Goal: Information Seeking & Learning: Learn about a topic

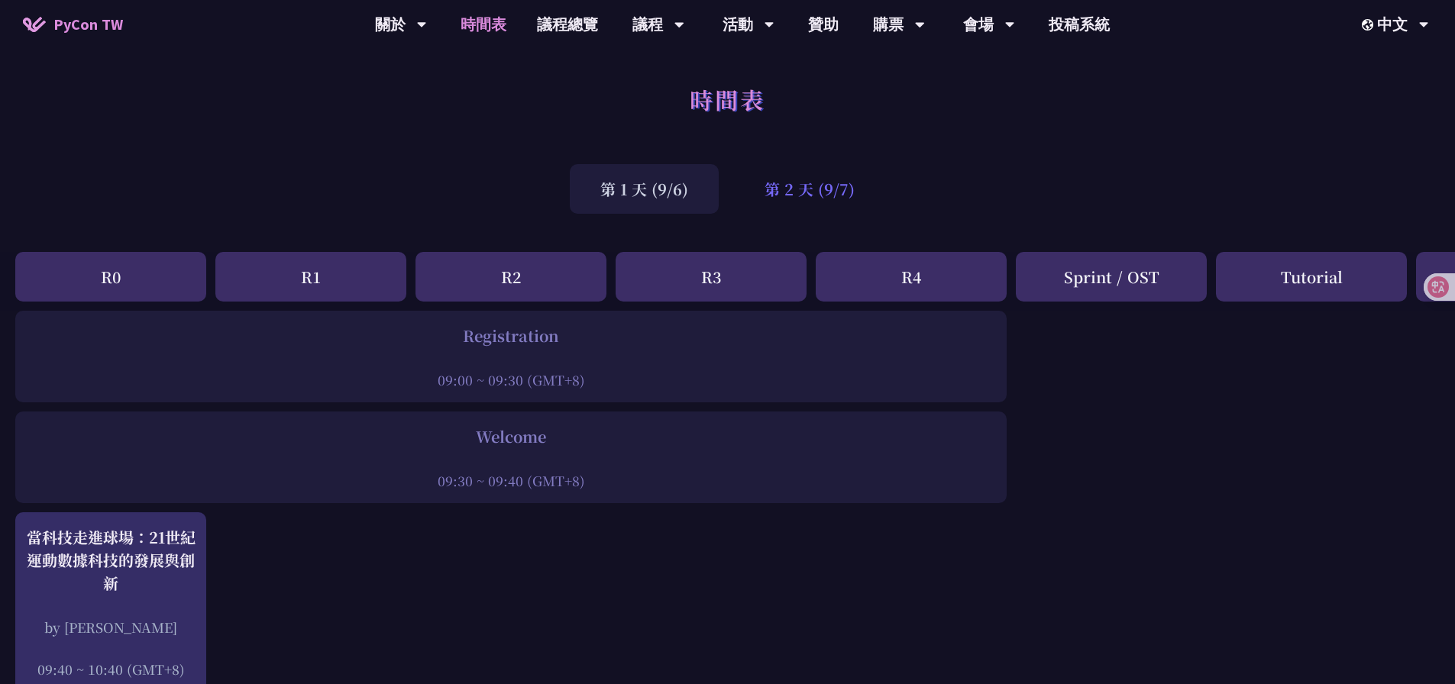
click at [849, 189] on div "第 2 天 (9/7)" at bounding box center [809, 189] width 151 height 50
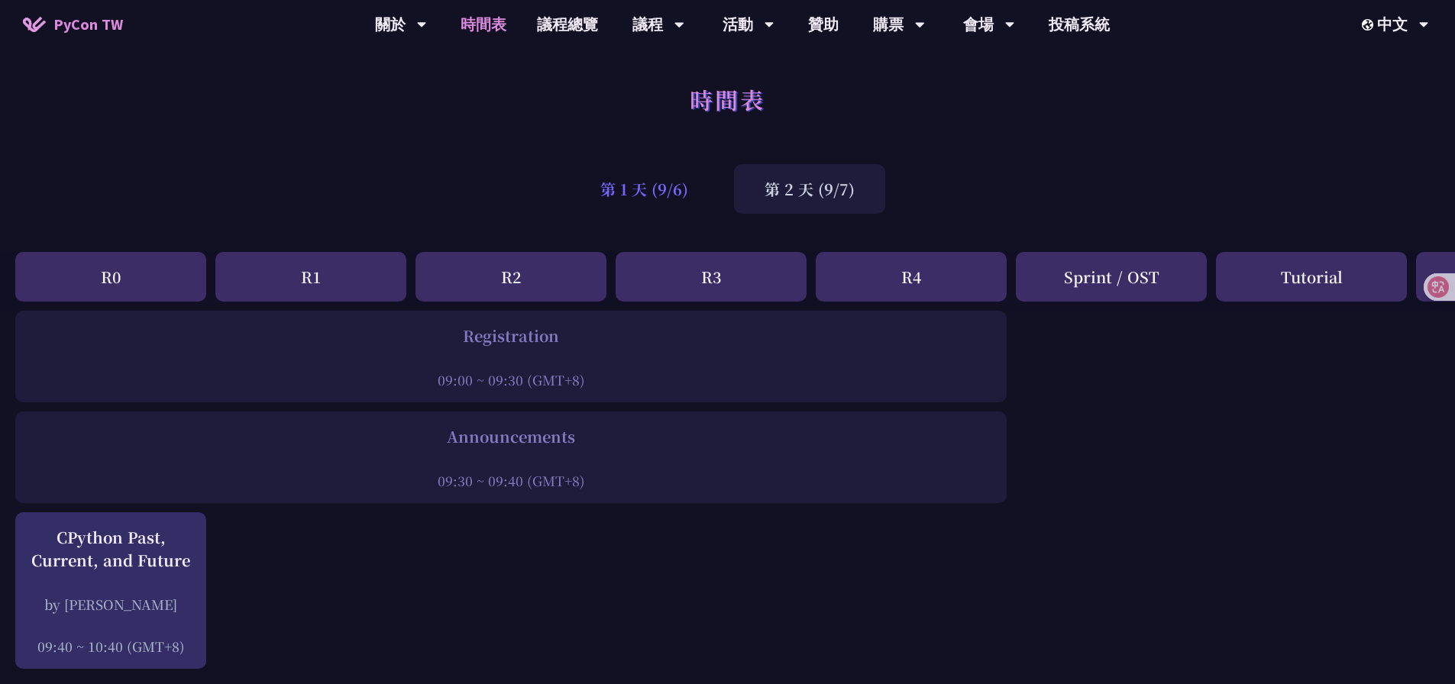
click at [714, 186] on div "第 1 天 (9/6)" at bounding box center [644, 189] width 149 height 50
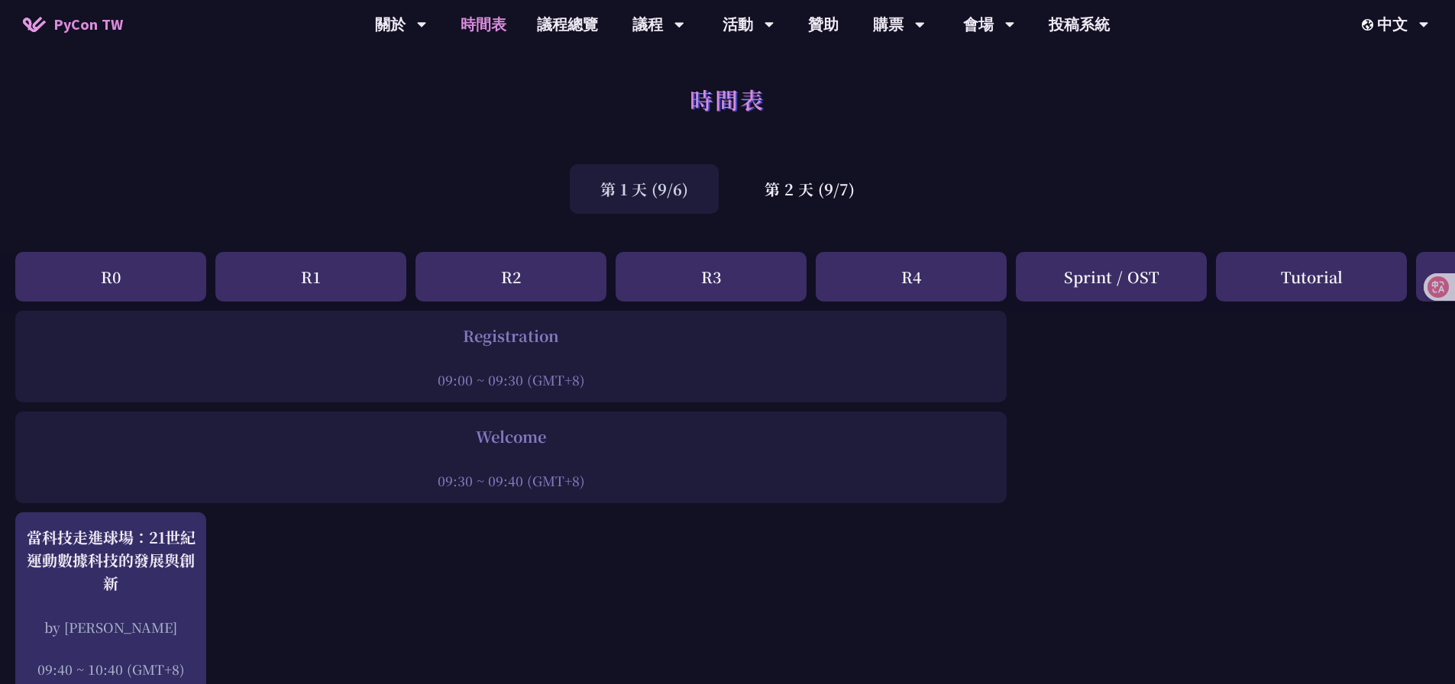
click at [550, 24] on link "議程總覽" at bounding box center [568, 24] width 92 height 49
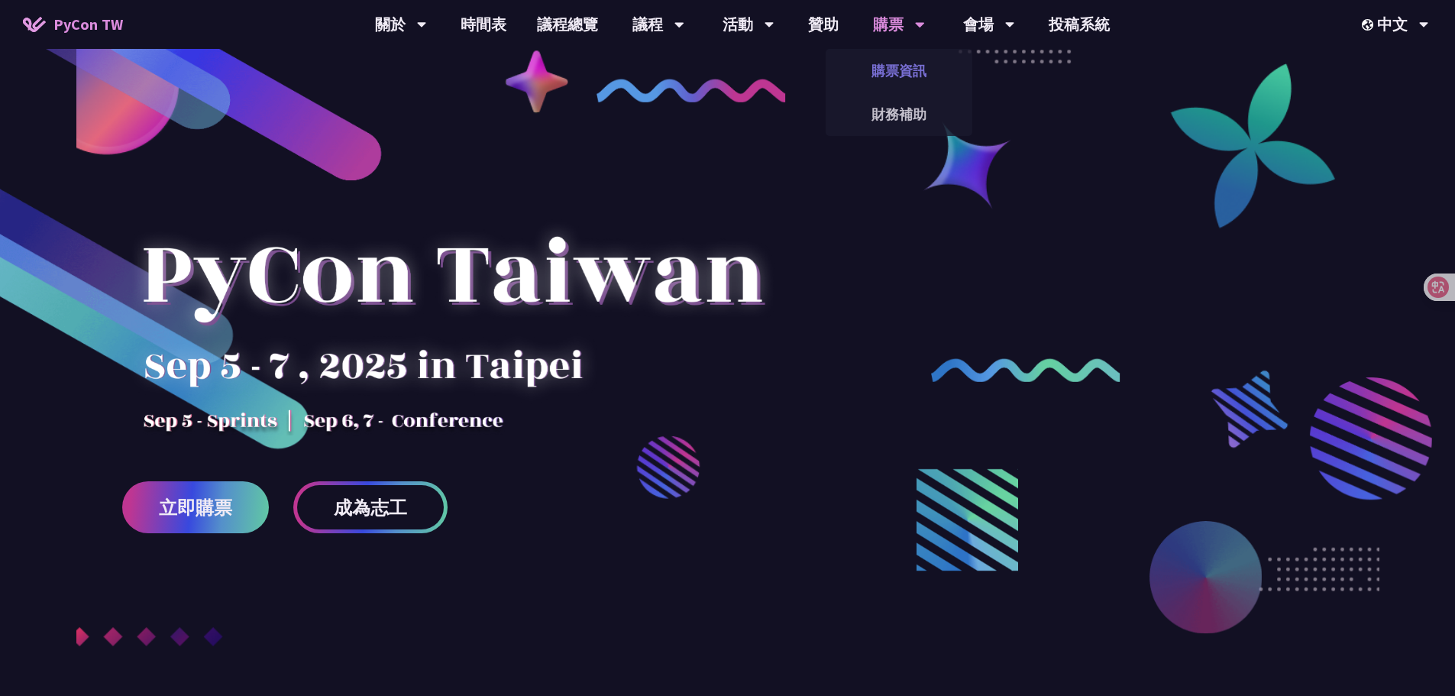
click at [890, 64] on link "購票資訊" at bounding box center [899, 71] width 147 height 36
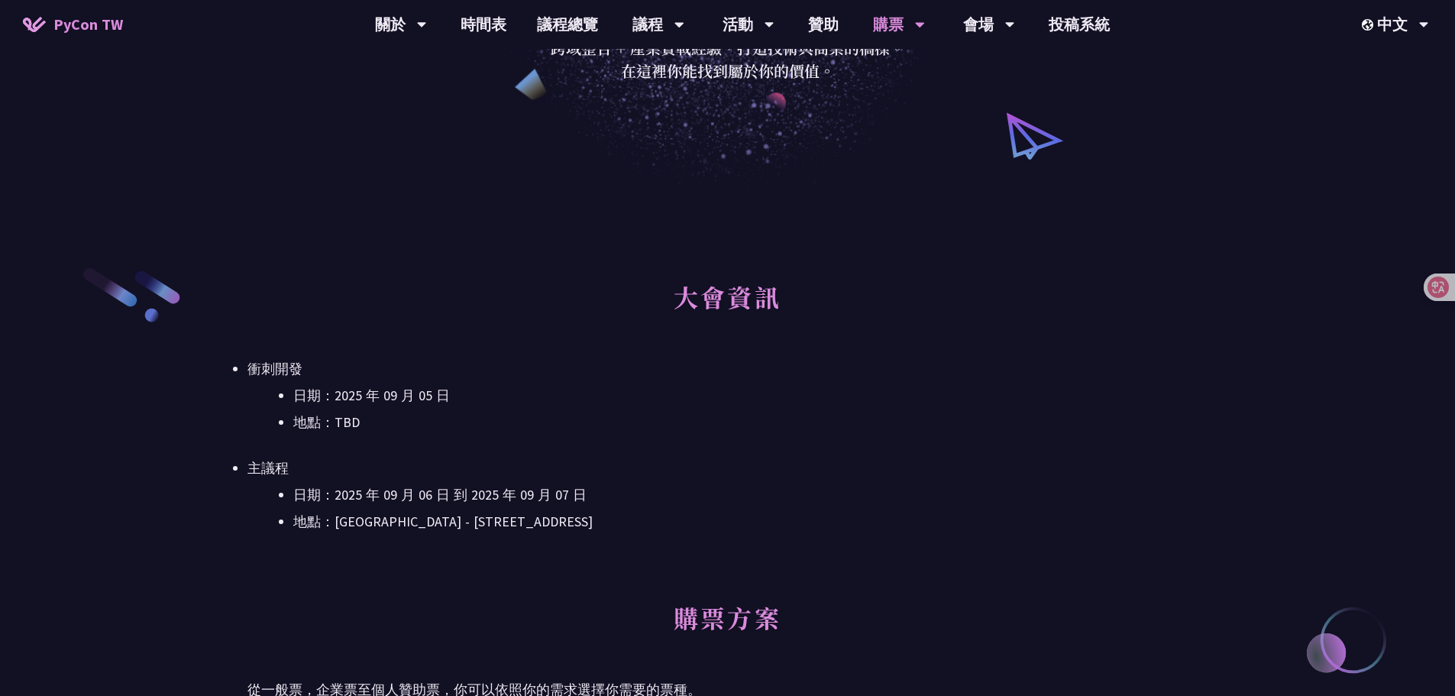
scroll to position [229, 0]
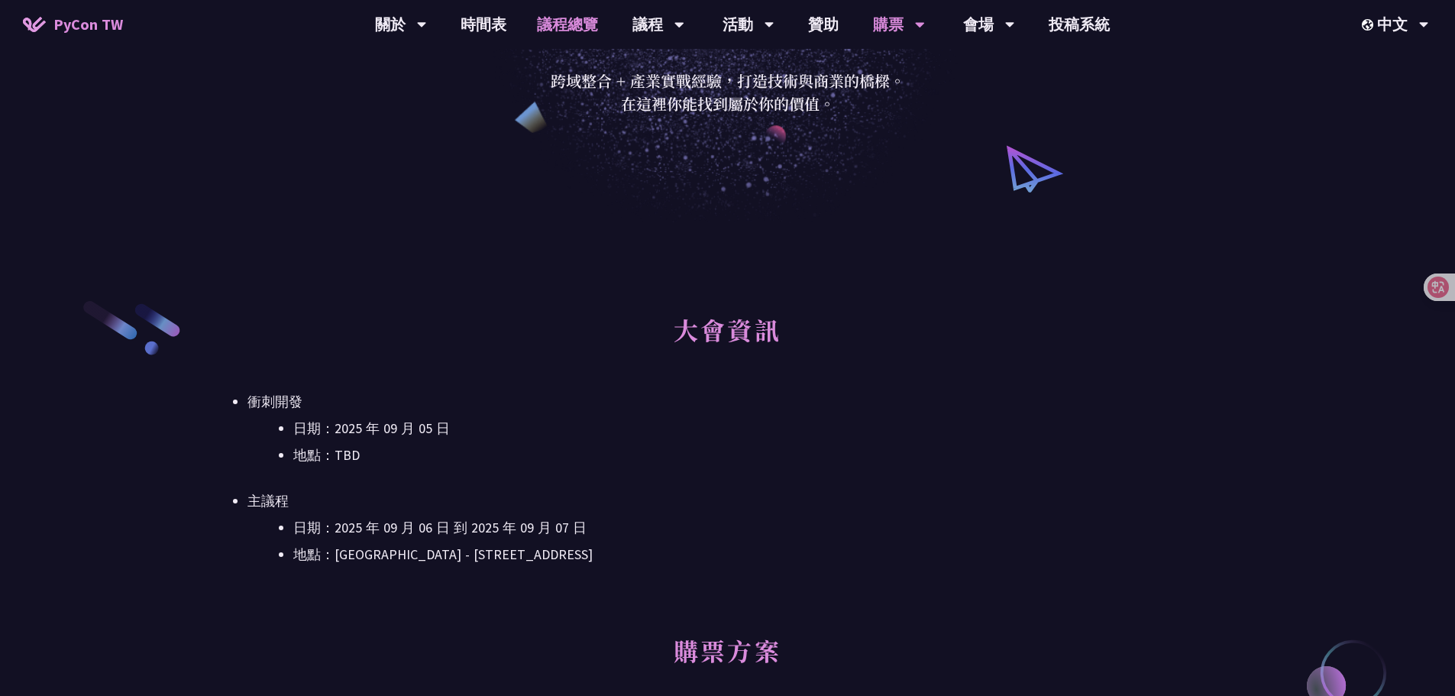
click at [555, 31] on link "議程總覽" at bounding box center [568, 24] width 92 height 49
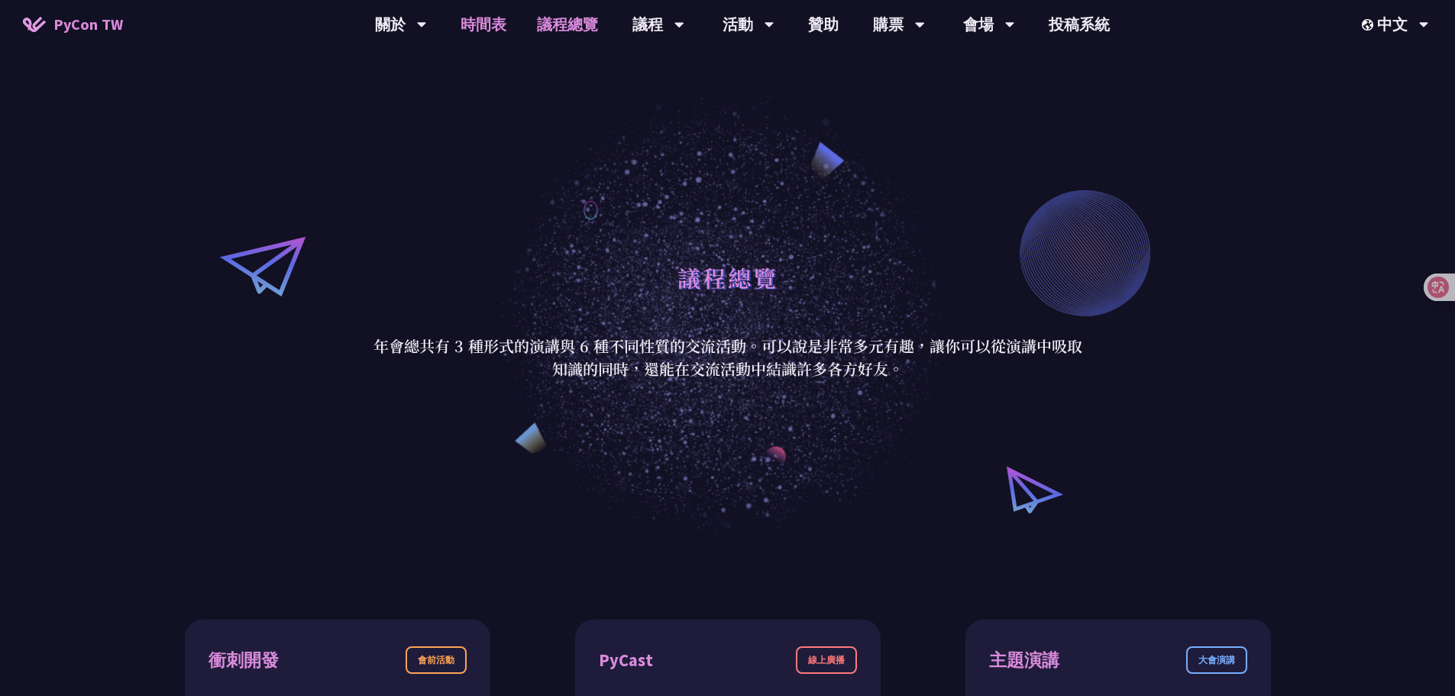
click at [461, 24] on link "時間表" at bounding box center [483, 24] width 76 height 49
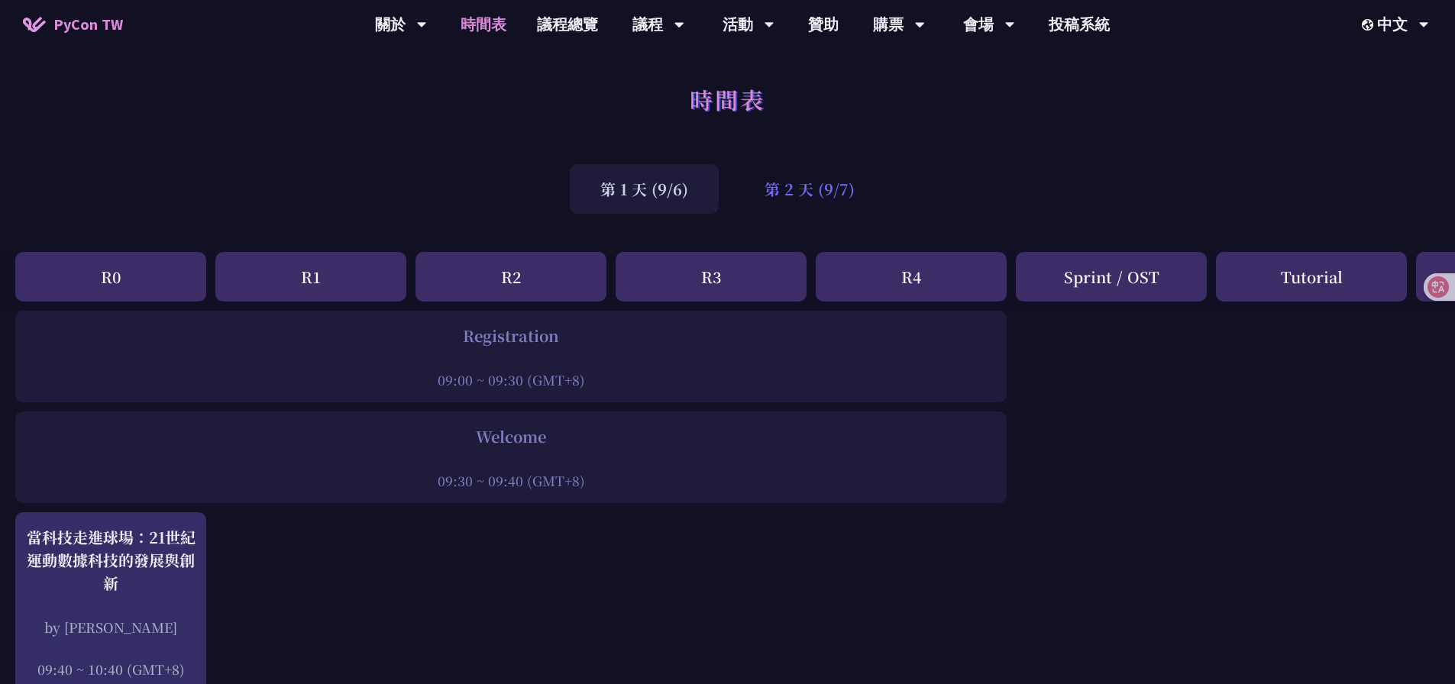
click at [814, 202] on div "第 2 天 (9/7)" at bounding box center [809, 189] width 151 height 50
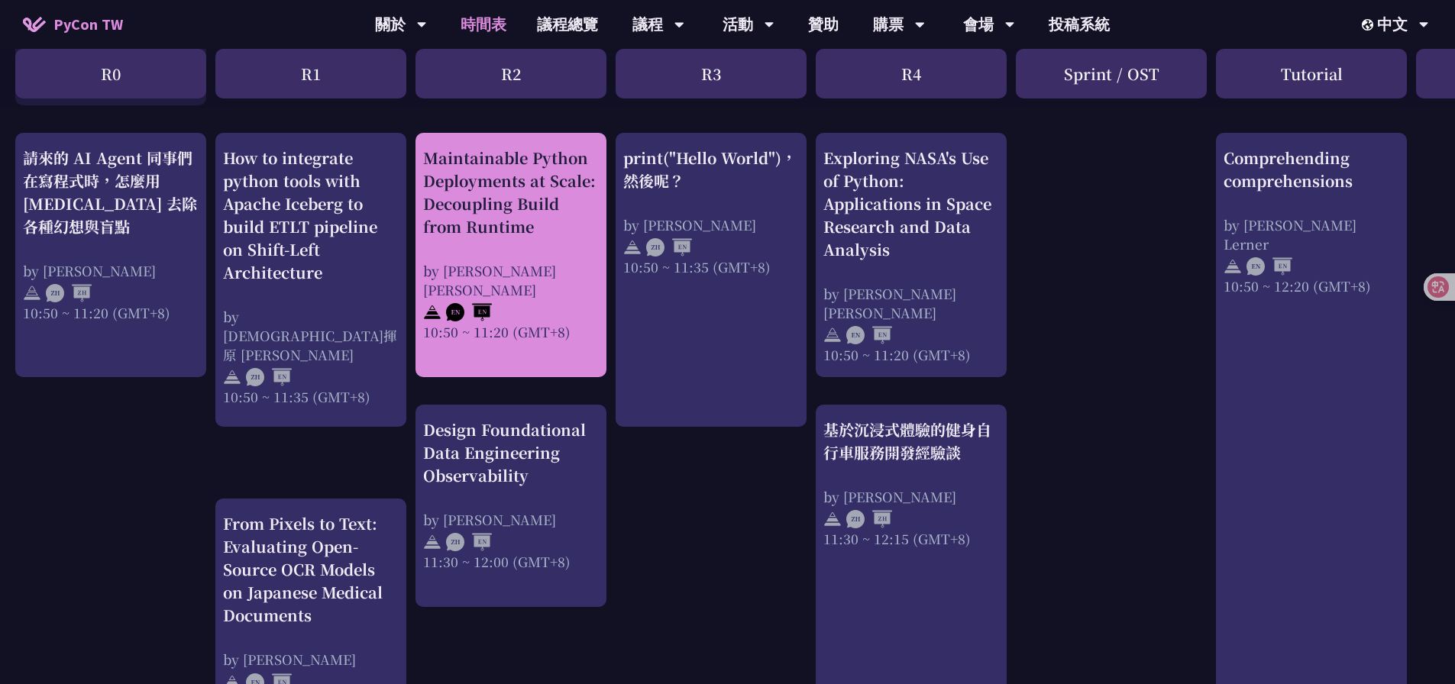
scroll to position [535, 0]
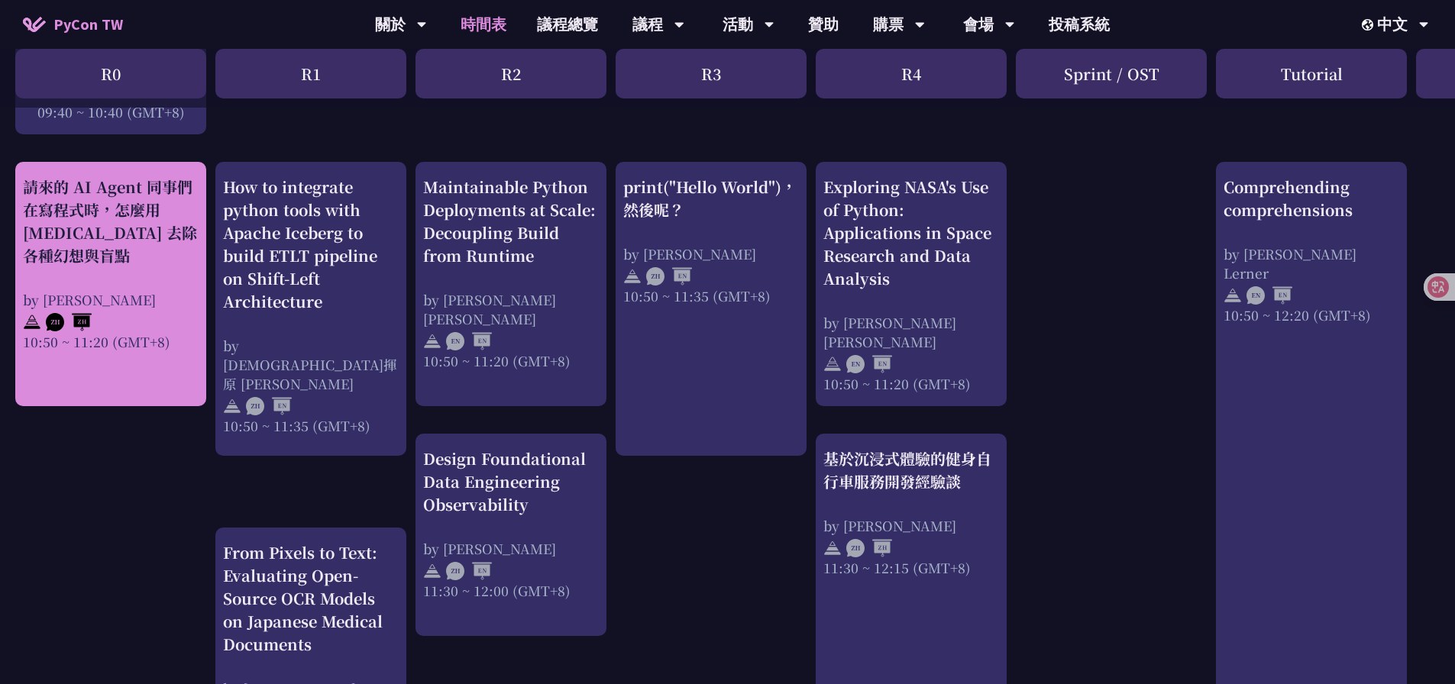
click at [142, 240] on div "請來的 AI Agent 同事們在寫程式時，怎麼用 [MEDICAL_DATA] 去除各種幻想與盲點" at bounding box center [111, 222] width 176 height 92
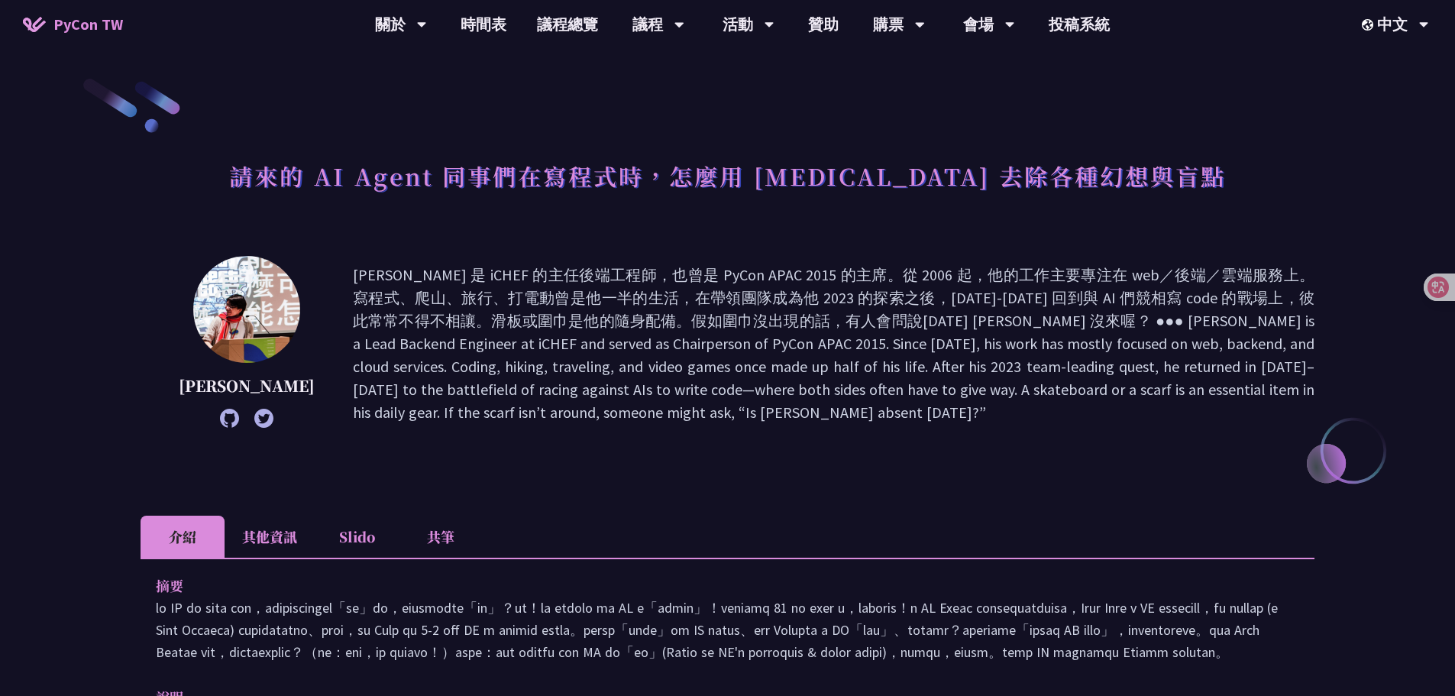
click at [445, 535] on li "共筆" at bounding box center [441, 537] width 84 height 42
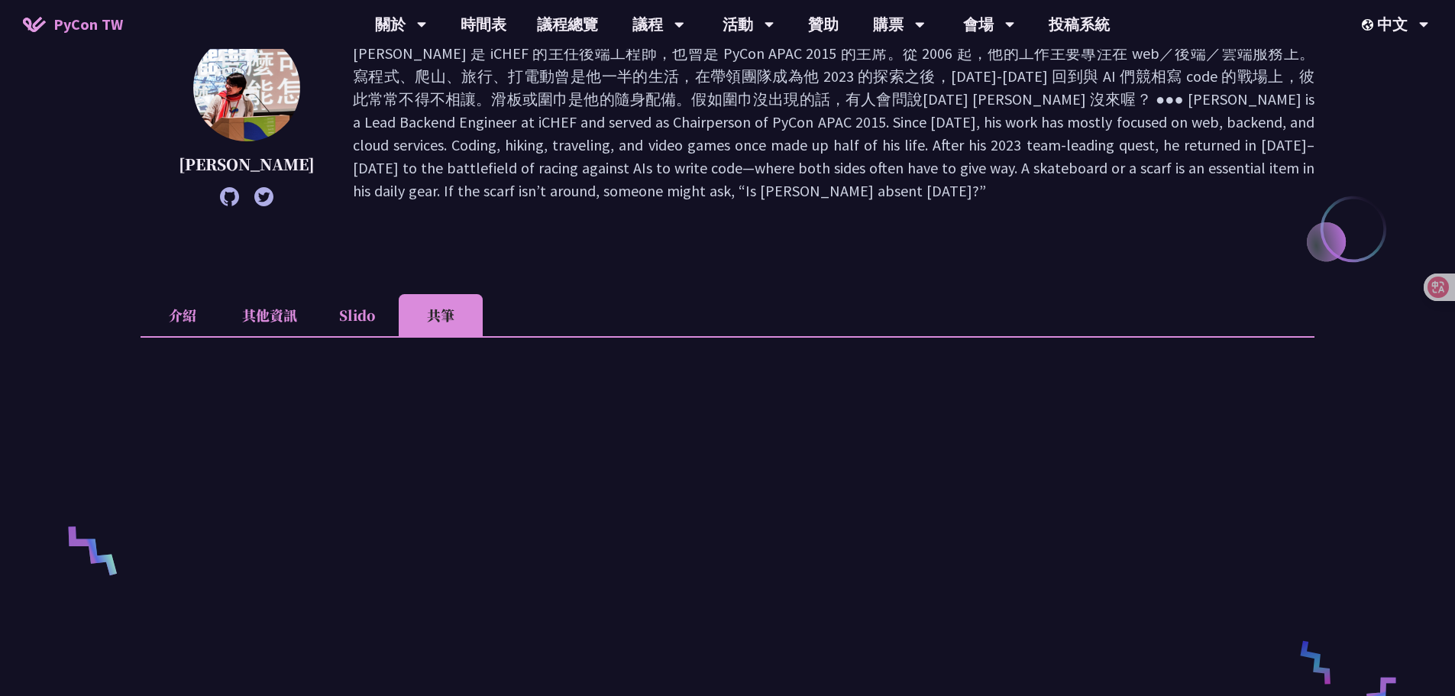
scroll to position [306, 0]
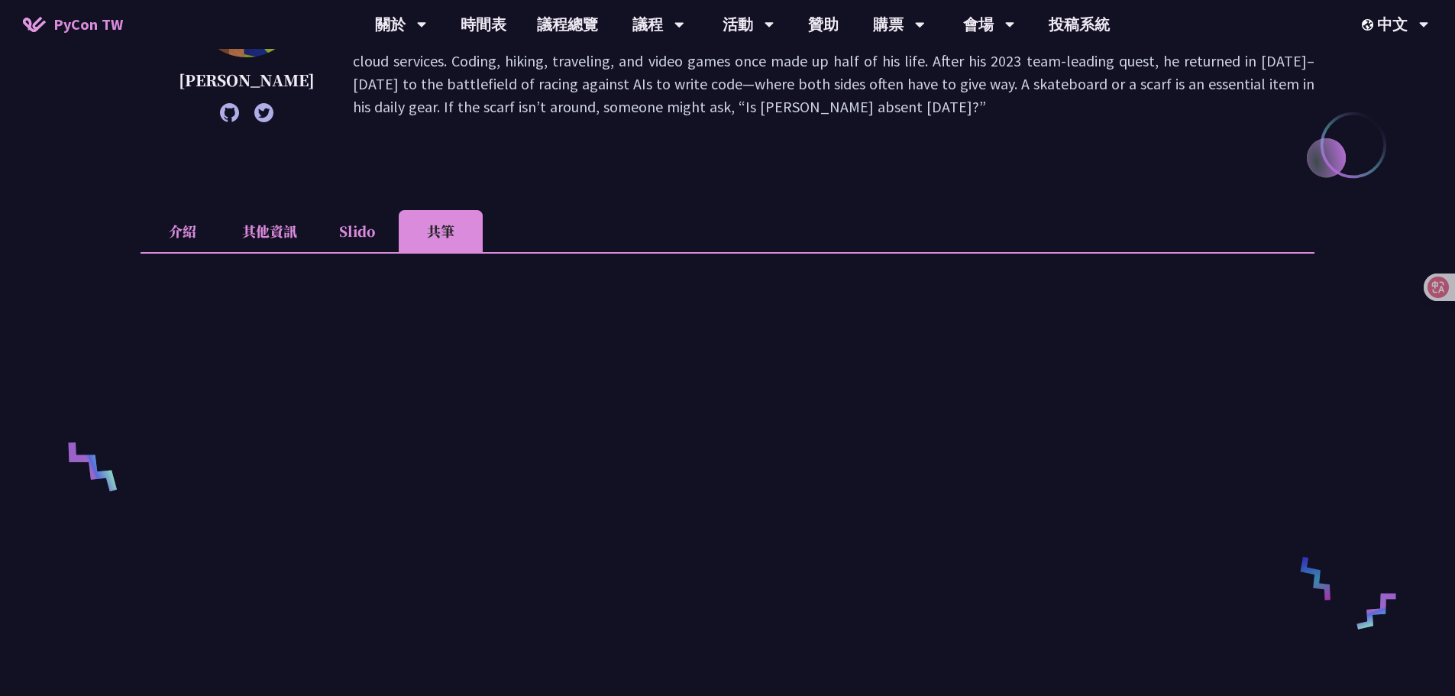
click at [351, 234] on li "Slido" at bounding box center [357, 231] width 84 height 42
click at [271, 238] on li "其他資訊" at bounding box center [270, 231] width 90 height 42
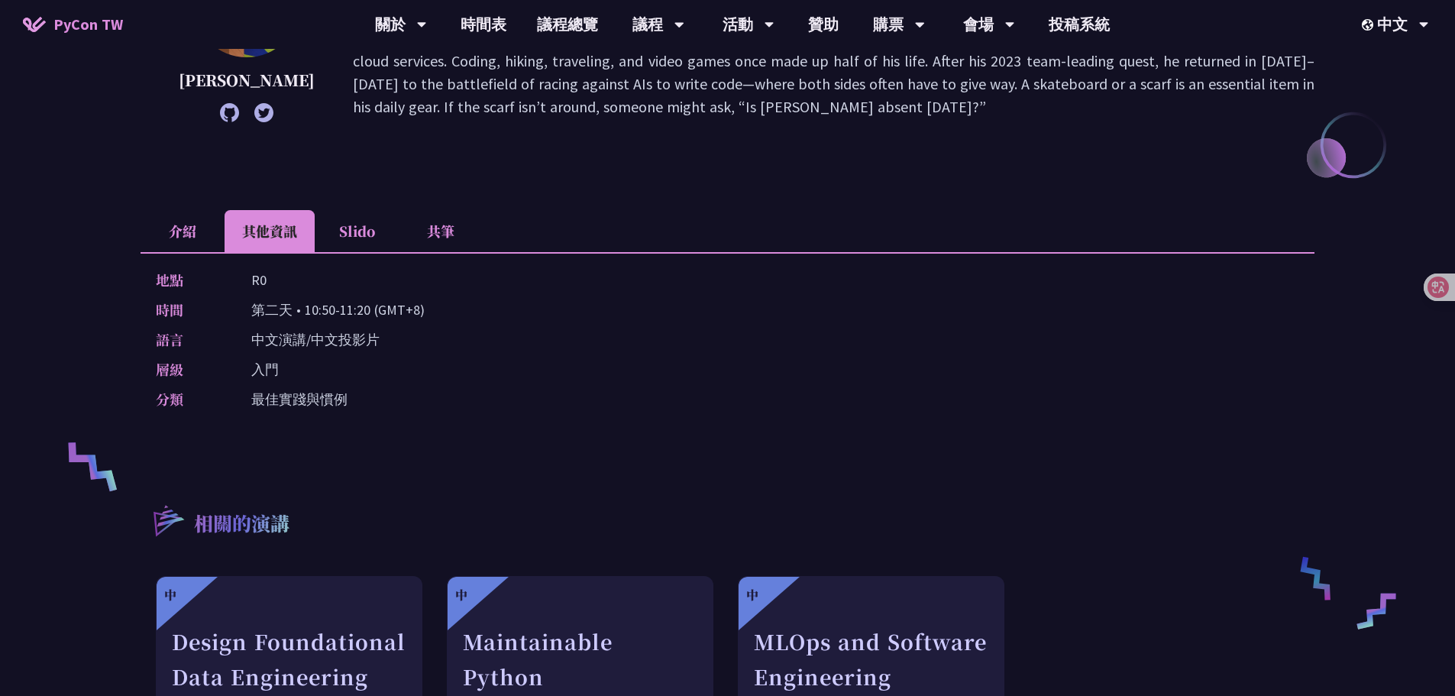
click at [180, 235] on li "介紹" at bounding box center [183, 231] width 84 height 42
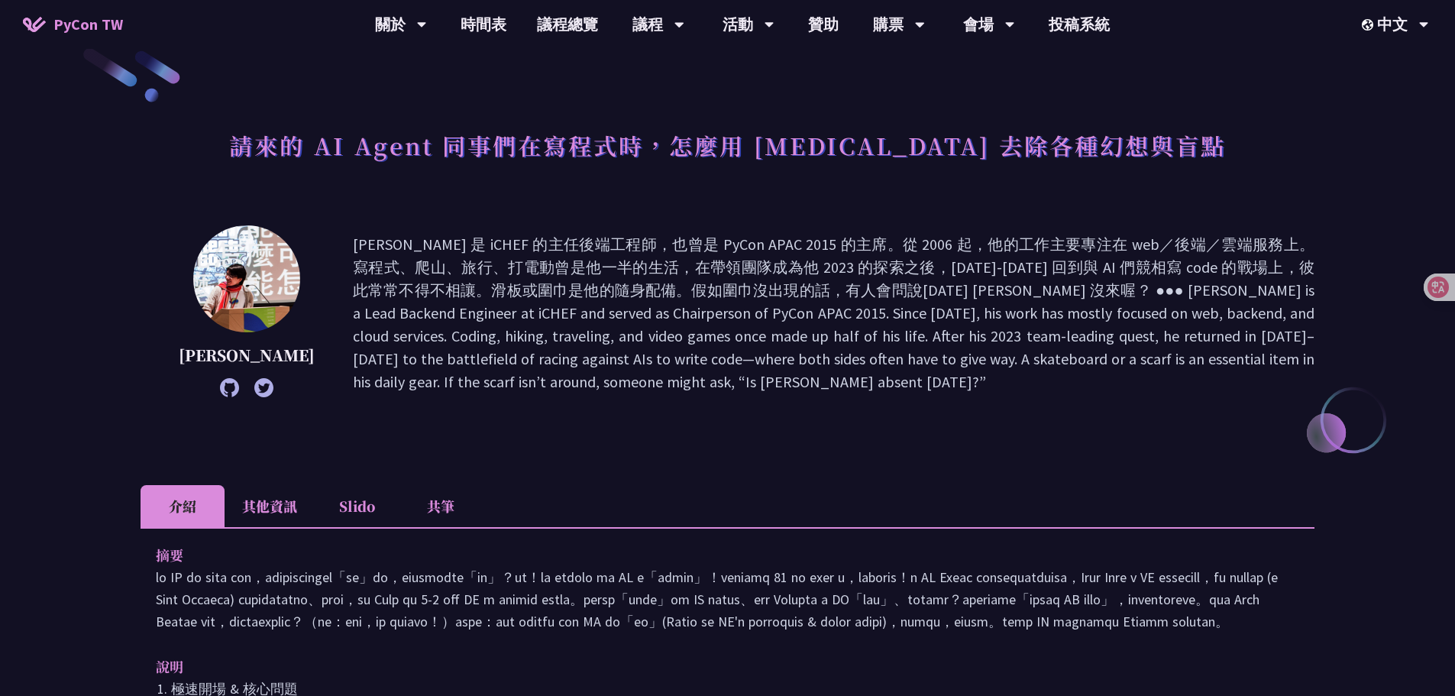
scroll to position [0, 0]
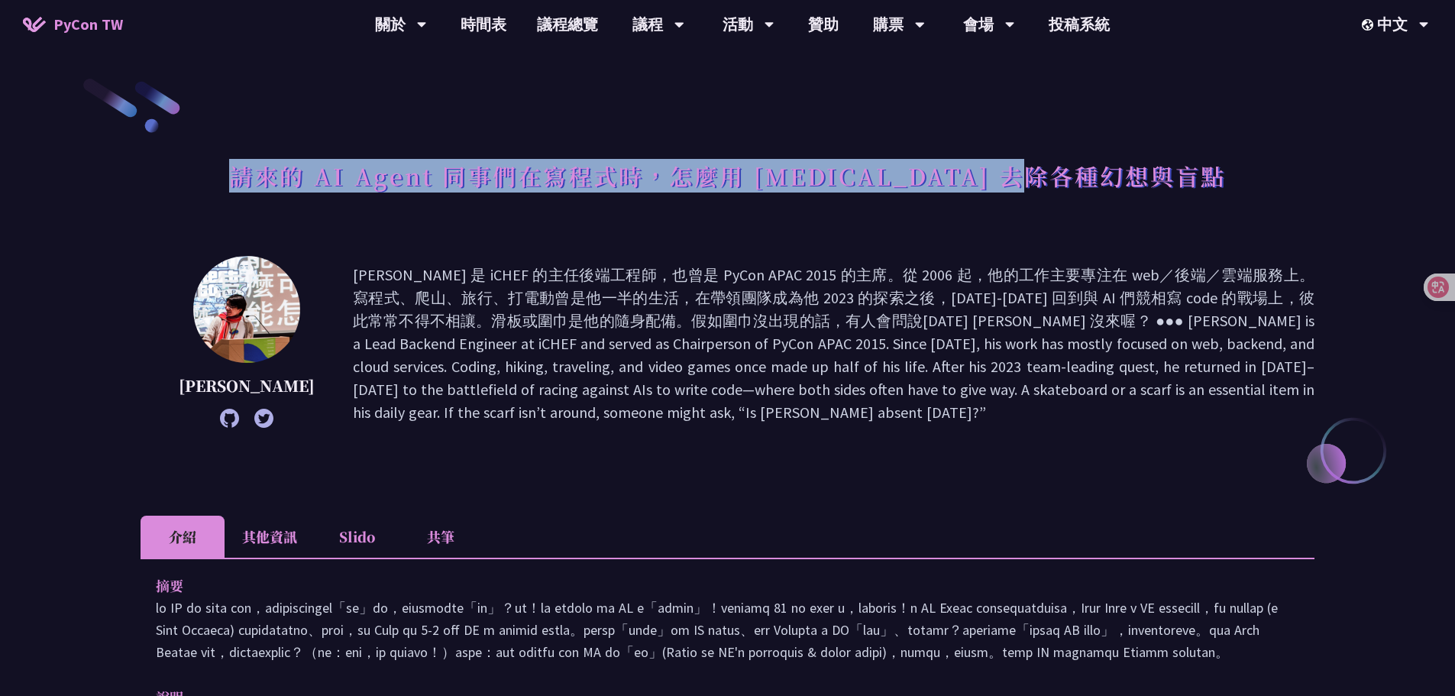
drag, startPoint x: 306, startPoint y: 179, endPoint x: 1150, endPoint y: 154, distance: 844.4
click at [1150, 154] on div "請來的 AI Agent 同事們在寫程式時，怎麼用 [MEDICAL_DATA] 去除各種幻想與盲點" at bounding box center [728, 193] width 1174 height 80
copy h1 "請來的 AI Agent 同事們在寫程式時，怎麼用 [MEDICAL_DATA] 去除各種幻想與盲點"
